Goal: Transaction & Acquisition: Download file/media

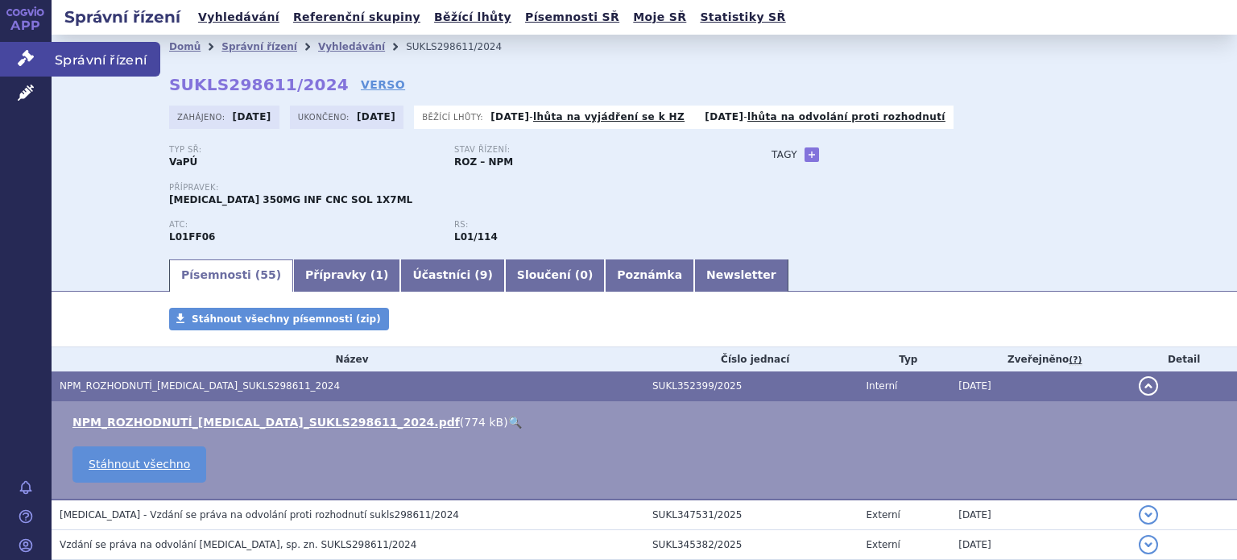
click at [74, 60] on span "Správní řízení" at bounding box center [106, 59] width 109 height 34
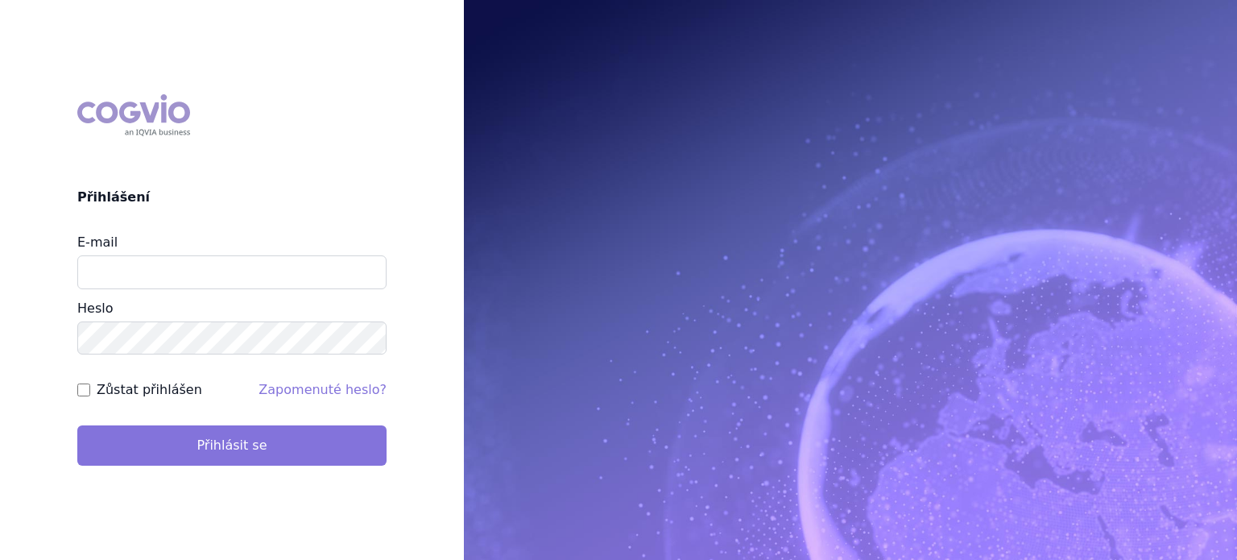
type input "lenkahr@medisonpharma.com"
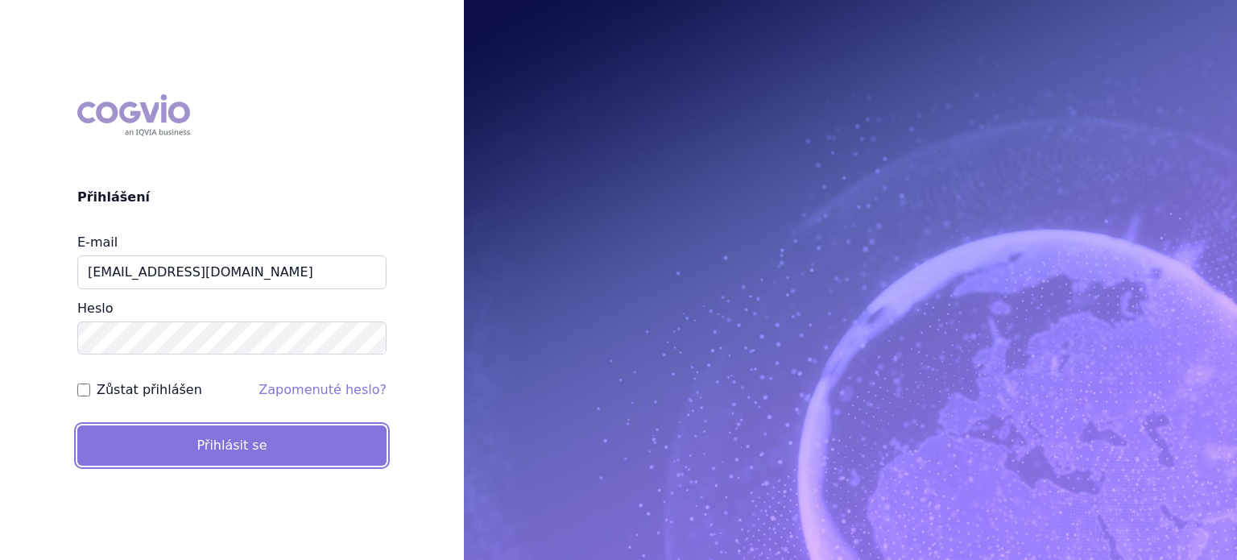
click at [204, 453] on button "Přihlásit se" at bounding box center [231, 445] width 309 height 40
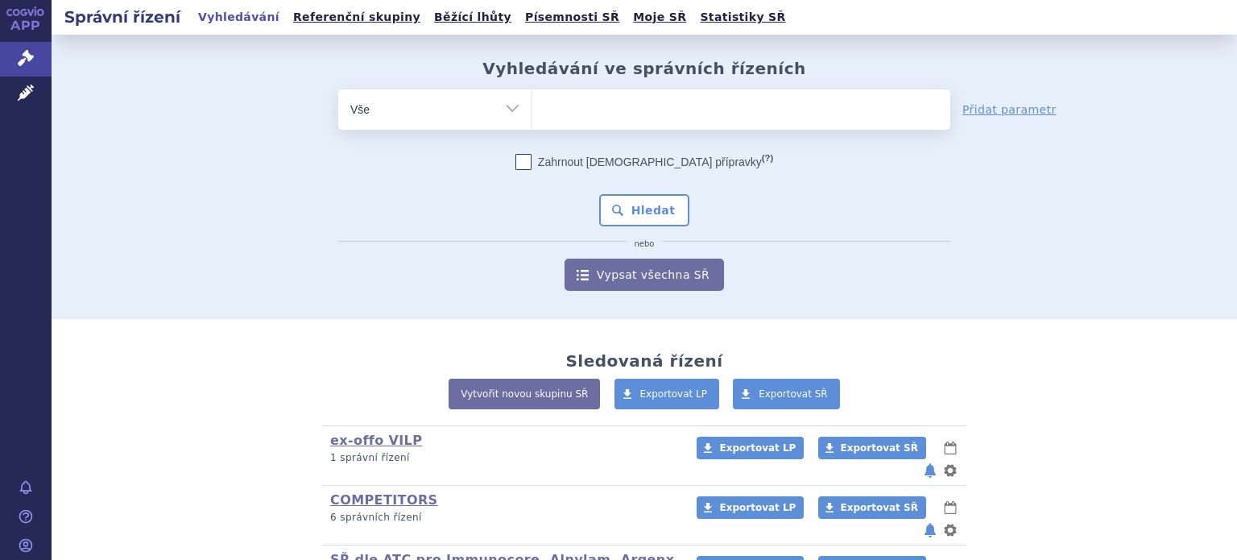
click at [614, 110] on ul at bounding box center [741, 106] width 418 height 34
click at [532, 110] on select at bounding box center [531, 109] width 1 height 40
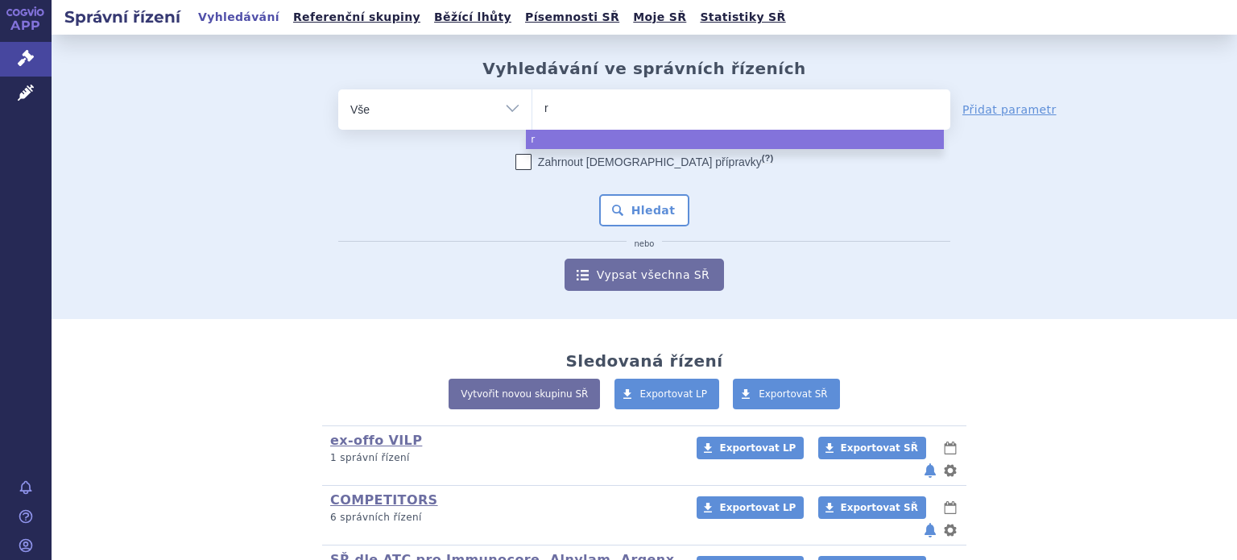
type input "ry"
type input "rys"
type input "ryst"
type input "rysti"
type input "rystigg"
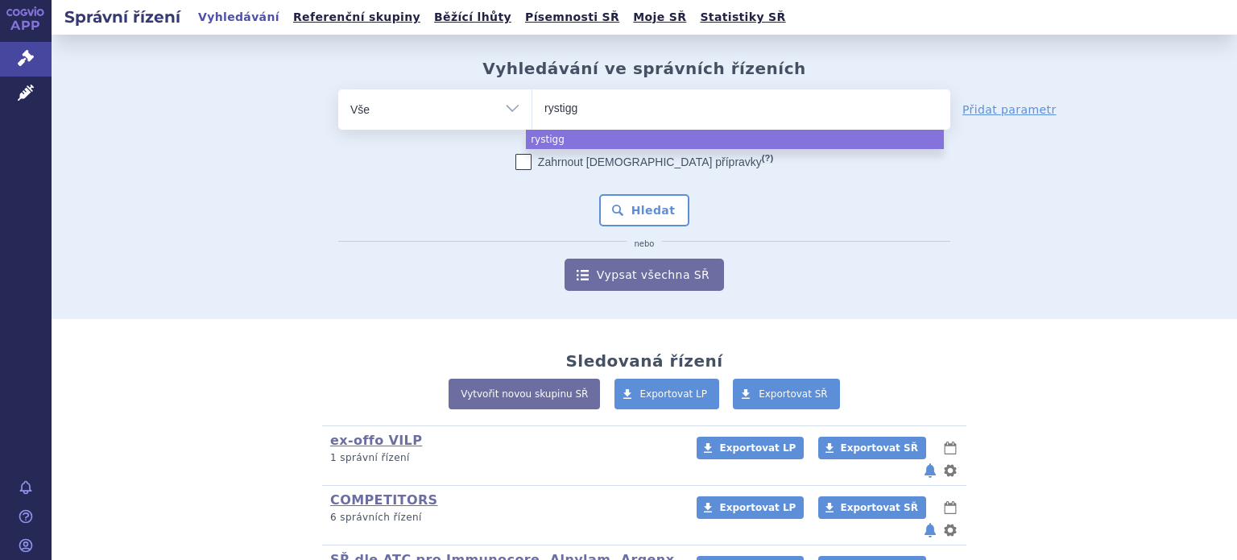
type input "rystiggo"
select select "rystiggo"
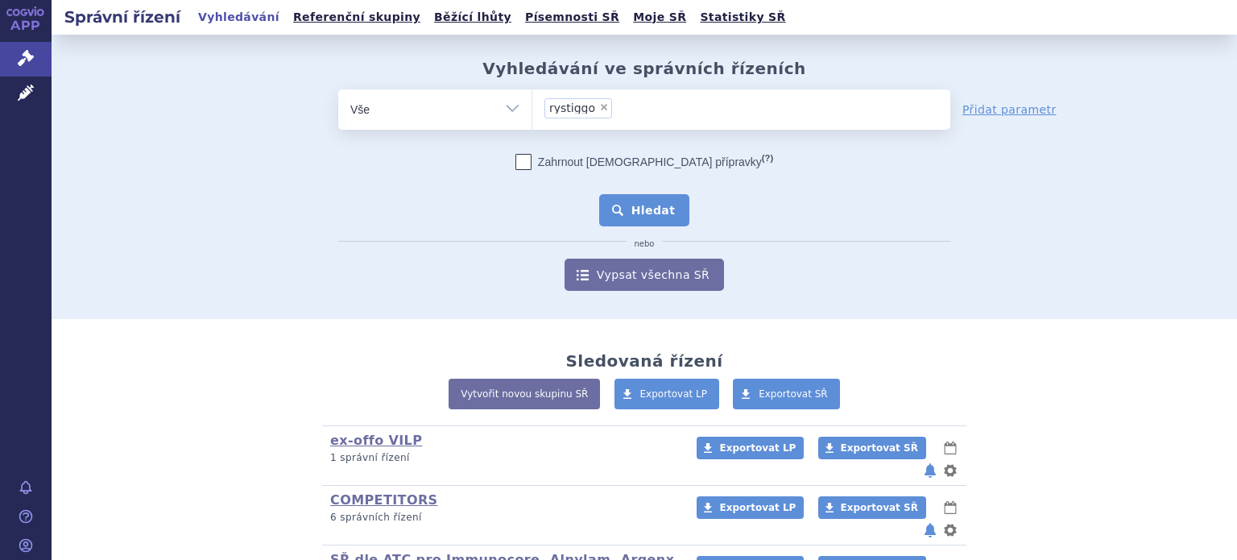
click at [638, 209] on button "Hledat" at bounding box center [644, 210] width 91 height 32
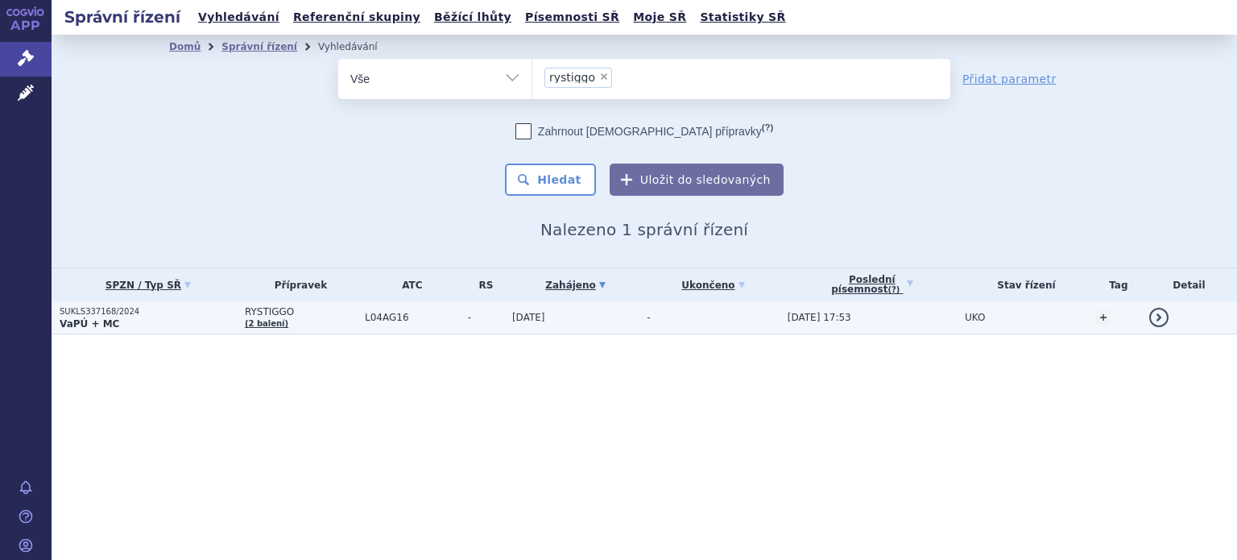
click at [99, 315] on p "SUKLS337168/2024" at bounding box center [148, 311] width 177 height 11
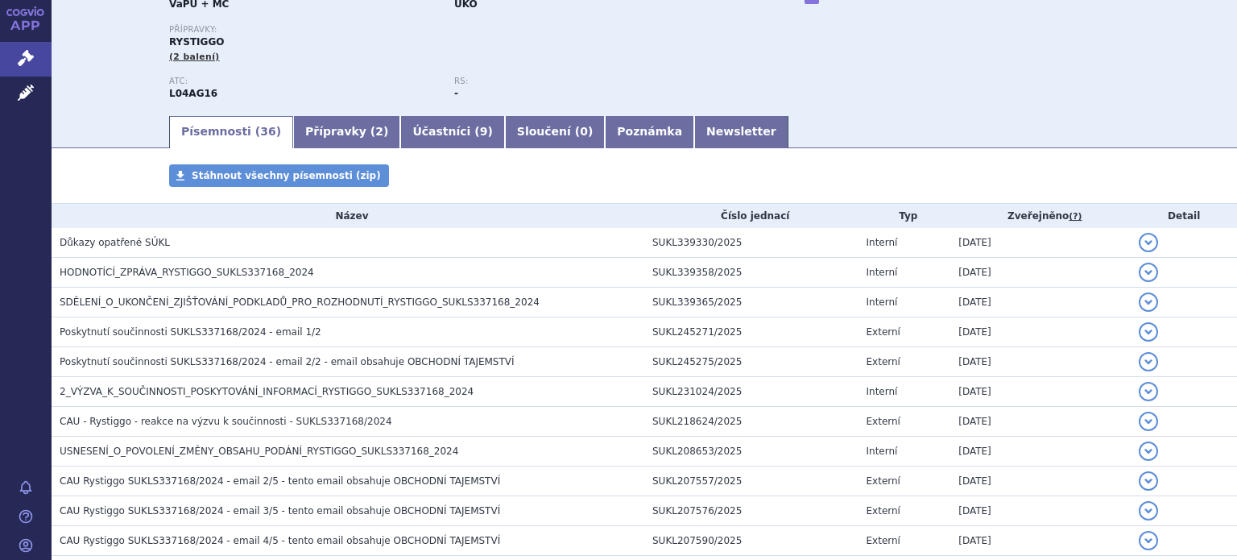
scroll to position [161, 0]
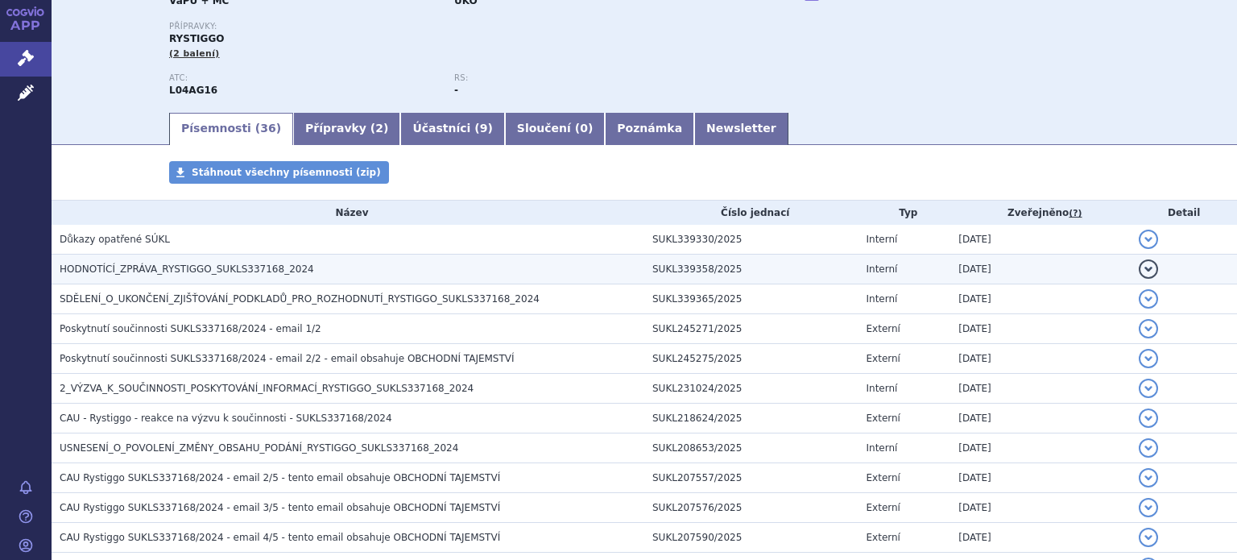
click at [149, 267] on span "HODNOTÍCÍ_ZPRÁVA_RYSTIGGO_SUKLS337168_2024" at bounding box center [187, 268] width 254 height 11
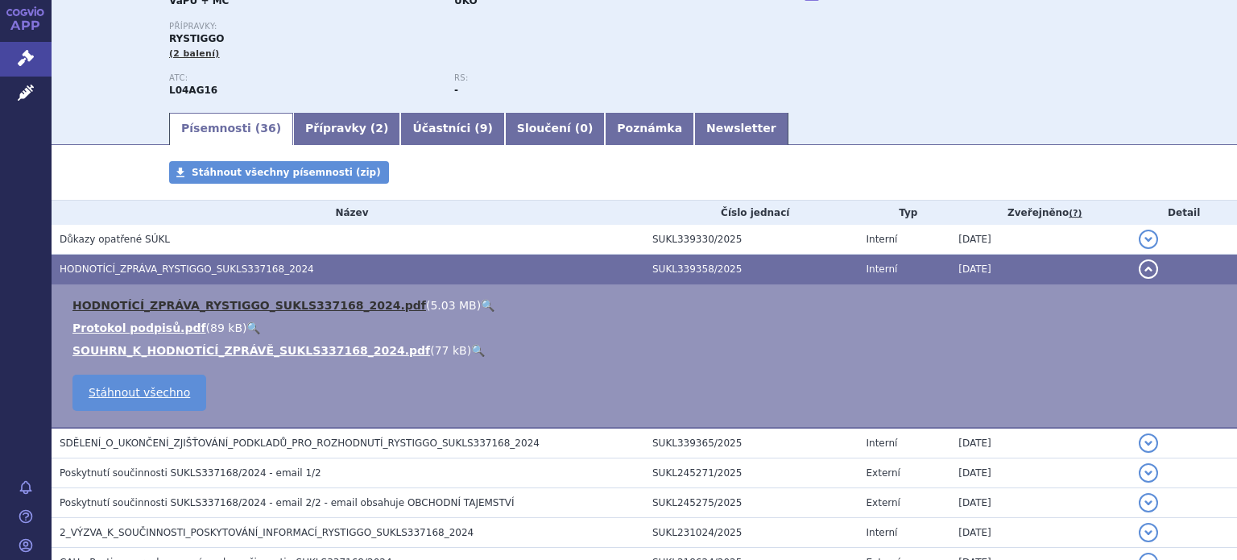
click at [139, 303] on link "HODNOTÍCÍ_ZPRÁVA_RYSTIGGO_SUKLS337168_2024.pdf" at bounding box center [249, 305] width 354 height 13
